Goal: Task Accomplishment & Management: Manage account settings

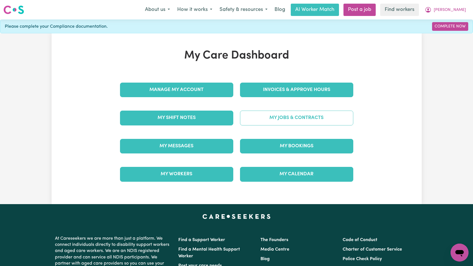
click at [291, 119] on link "My Jobs & Contracts" at bounding box center [296, 118] width 113 height 15
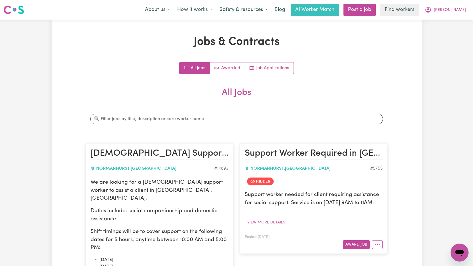
scroll to position [269, 0]
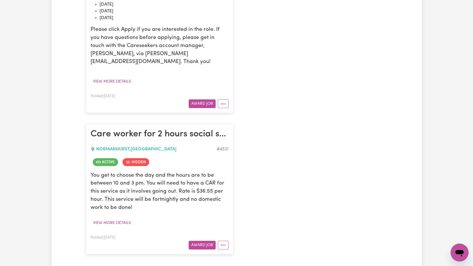
click at [255, 167] on div "[DEMOGRAPHIC_DATA] Support Worker Needed In [GEOGRAPHIC_DATA], [GEOGRAPHIC_DATA…" at bounding box center [236, 64] width 308 height 391
click at [228, 241] on button "More options" at bounding box center [223, 245] width 11 height 9
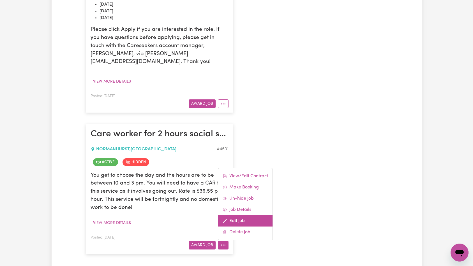
click at [242, 215] on link "Edit Job" at bounding box center [245, 220] width 54 height 11
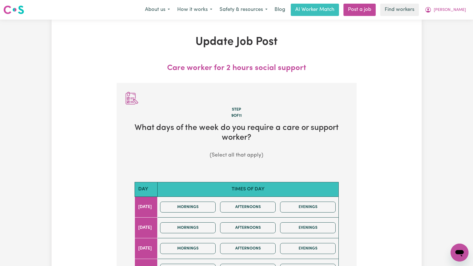
scroll to position [147, 0]
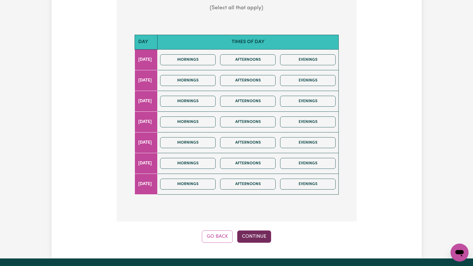
click at [248, 242] on button "Continue" at bounding box center [254, 237] width 34 height 12
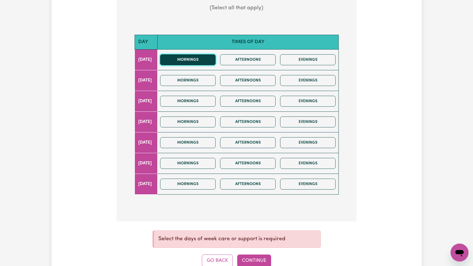
click at [211, 61] on button "Mornings" at bounding box center [187, 59] width 55 height 11
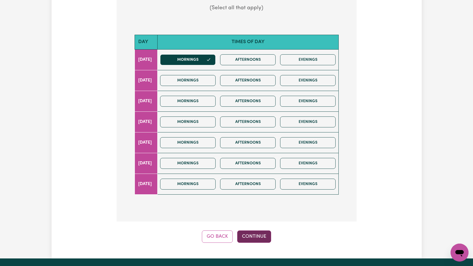
click at [259, 239] on button "Continue" at bounding box center [254, 237] width 34 height 12
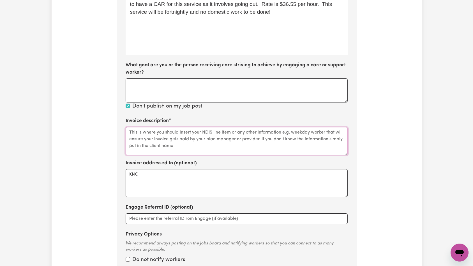
click at [233, 137] on textarea "Invoice description" at bounding box center [237, 141] width 222 height 28
paste textarea "Social Support"
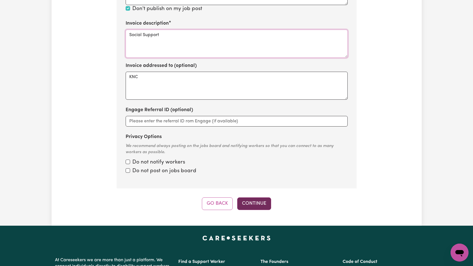
type textarea "Social Support"
click at [258, 200] on button "Continue" at bounding box center [254, 203] width 34 height 12
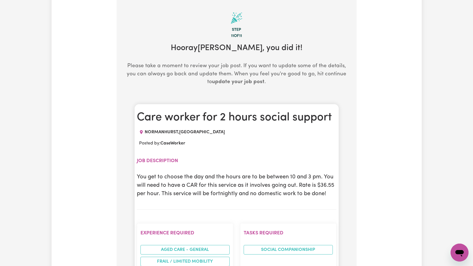
scroll to position [439, 0]
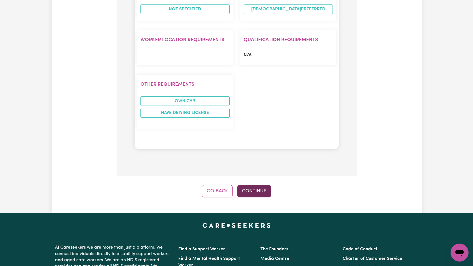
click at [252, 193] on button "Continue" at bounding box center [254, 191] width 34 height 12
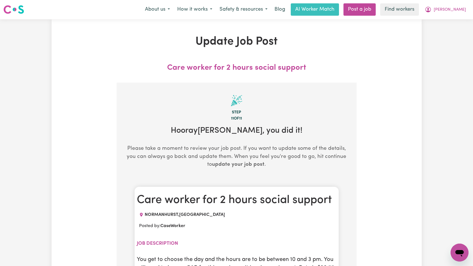
scroll to position [0, 0]
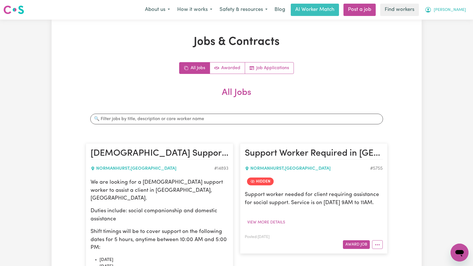
click at [462, 10] on span "[PERSON_NAME]" at bounding box center [449, 10] width 32 height 6
click at [447, 32] on link "Logout" at bounding box center [447, 32] width 44 height 11
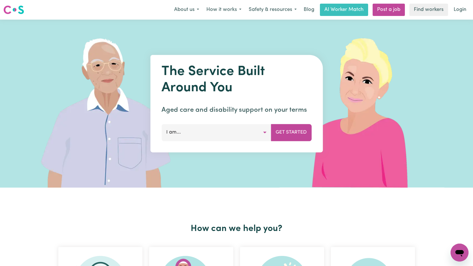
click at [461, 11] on link "Login" at bounding box center [459, 10] width 19 height 12
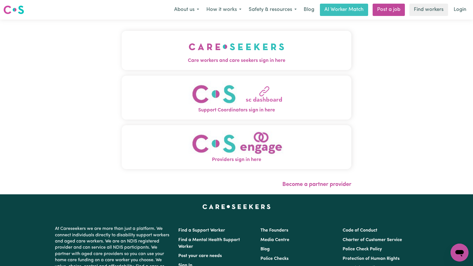
click at [189, 52] on img "Care workers and care seekers sign in here" at bounding box center [237, 46] width 96 height 21
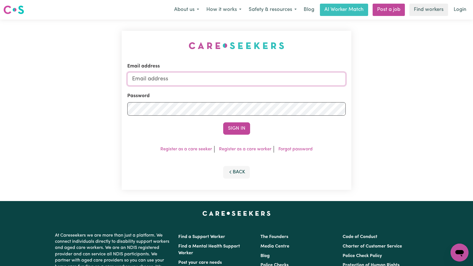
click at [253, 82] on input "Email address" at bounding box center [236, 78] width 219 height 13
type input "[EMAIL_ADDRESS][DOMAIN_NAME]"
click at [241, 122] on form "Email address [EMAIL_ADDRESS][DOMAIN_NAME] Password Sign In" at bounding box center [236, 99] width 219 height 72
click at [239, 125] on button "Sign In" at bounding box center [236, 128] width 27 height 12
